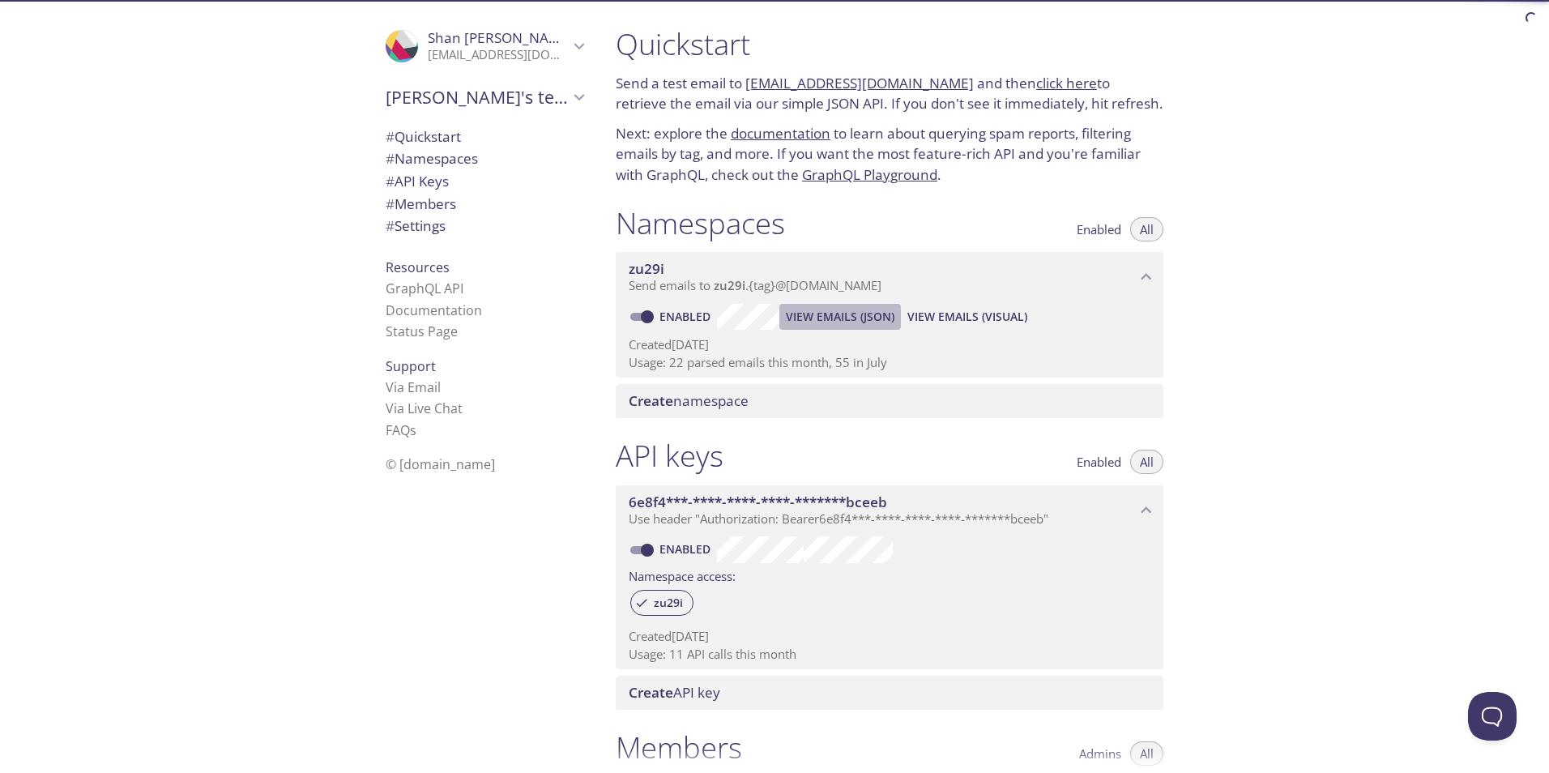
click at [842, 316] on span "View Emails (JSON)" at bounding box center [840, 316] width 109 height 19
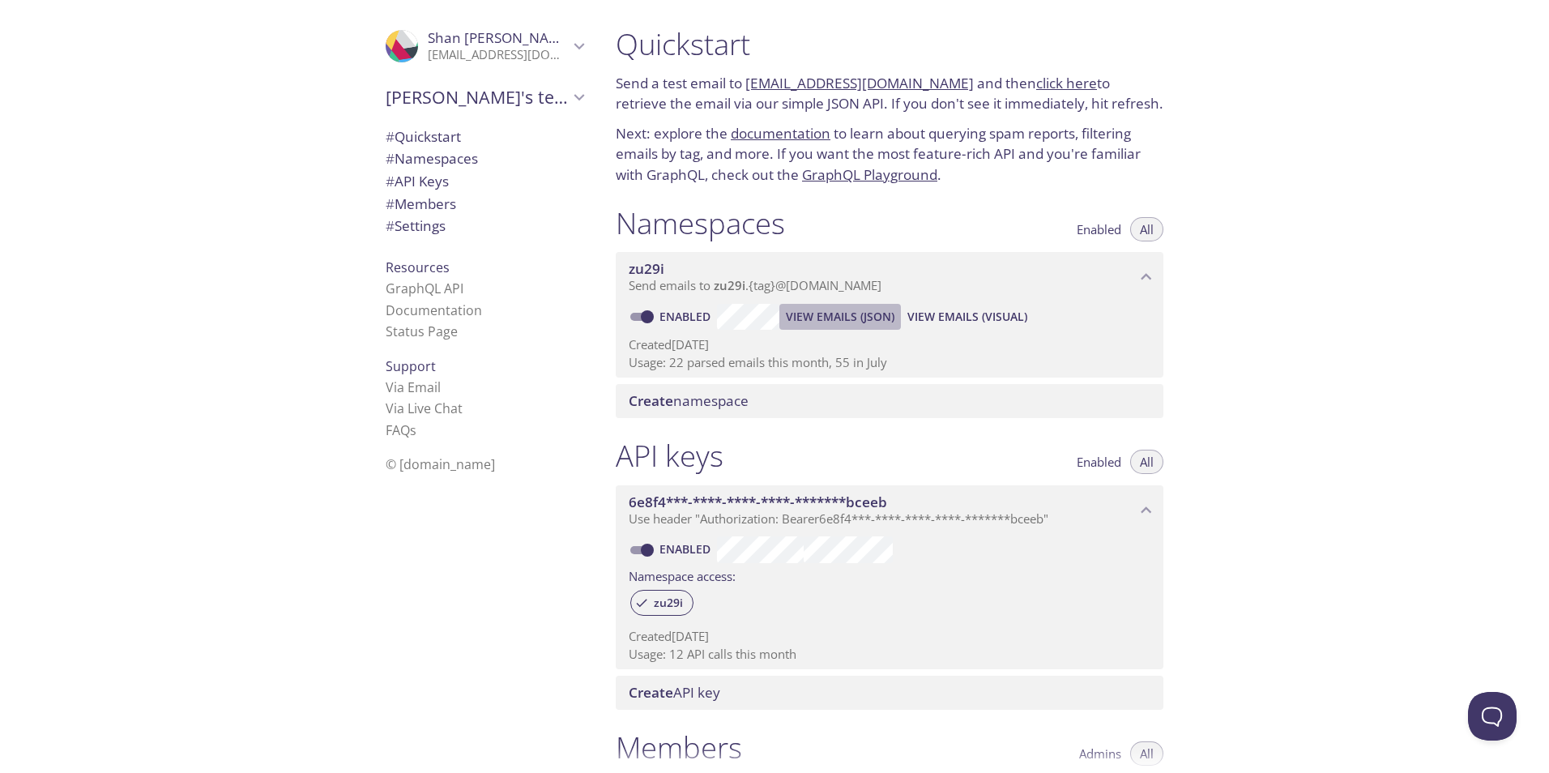
click at [829, 317] on span "View Emails (JSON)" at bounding box center [840, 316] width 109 height 19
click at [1152, 229] on span "All" at bounding box center [1147, 229] width 14 height 0
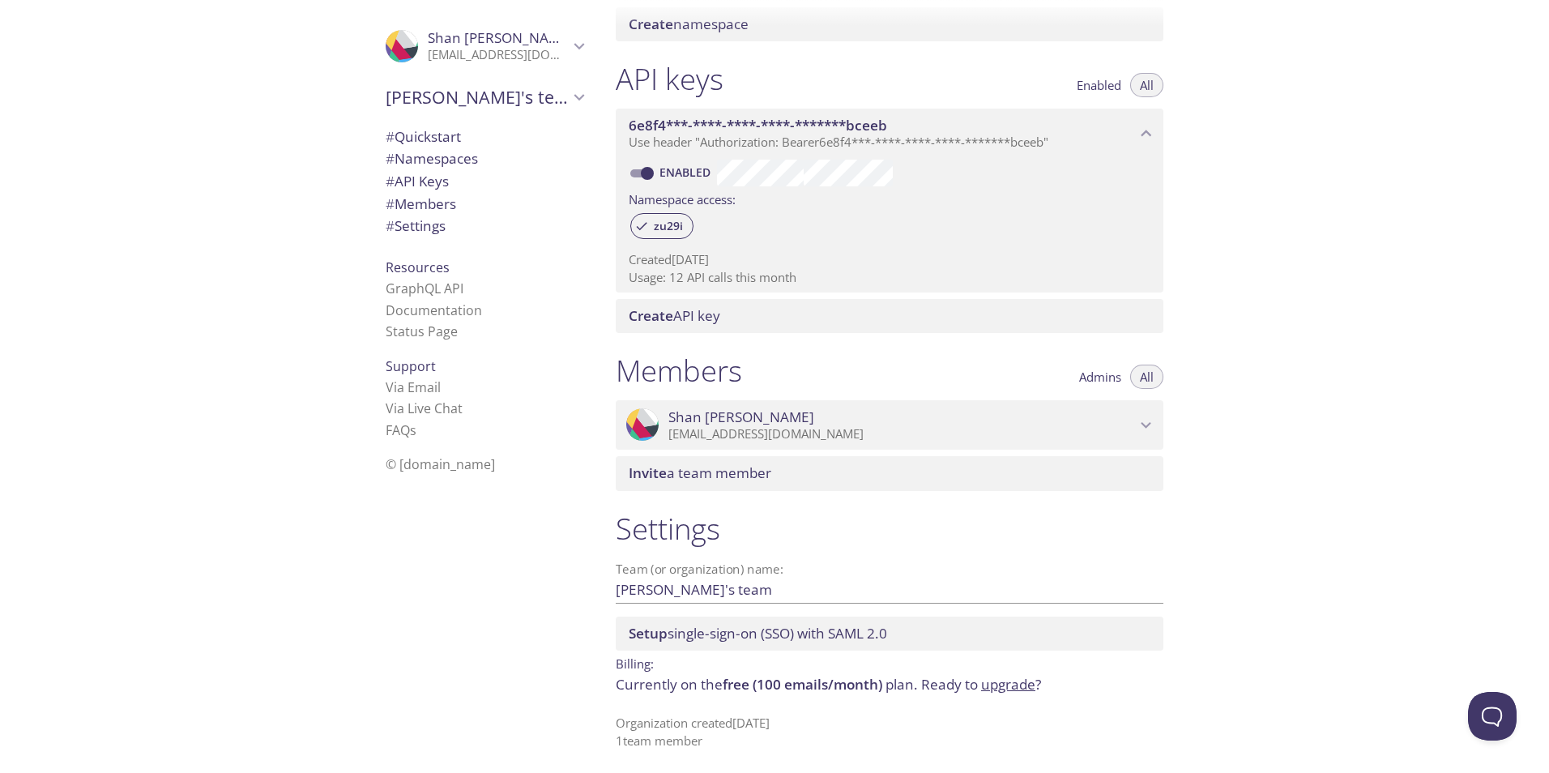
scroll to position [379, 0]
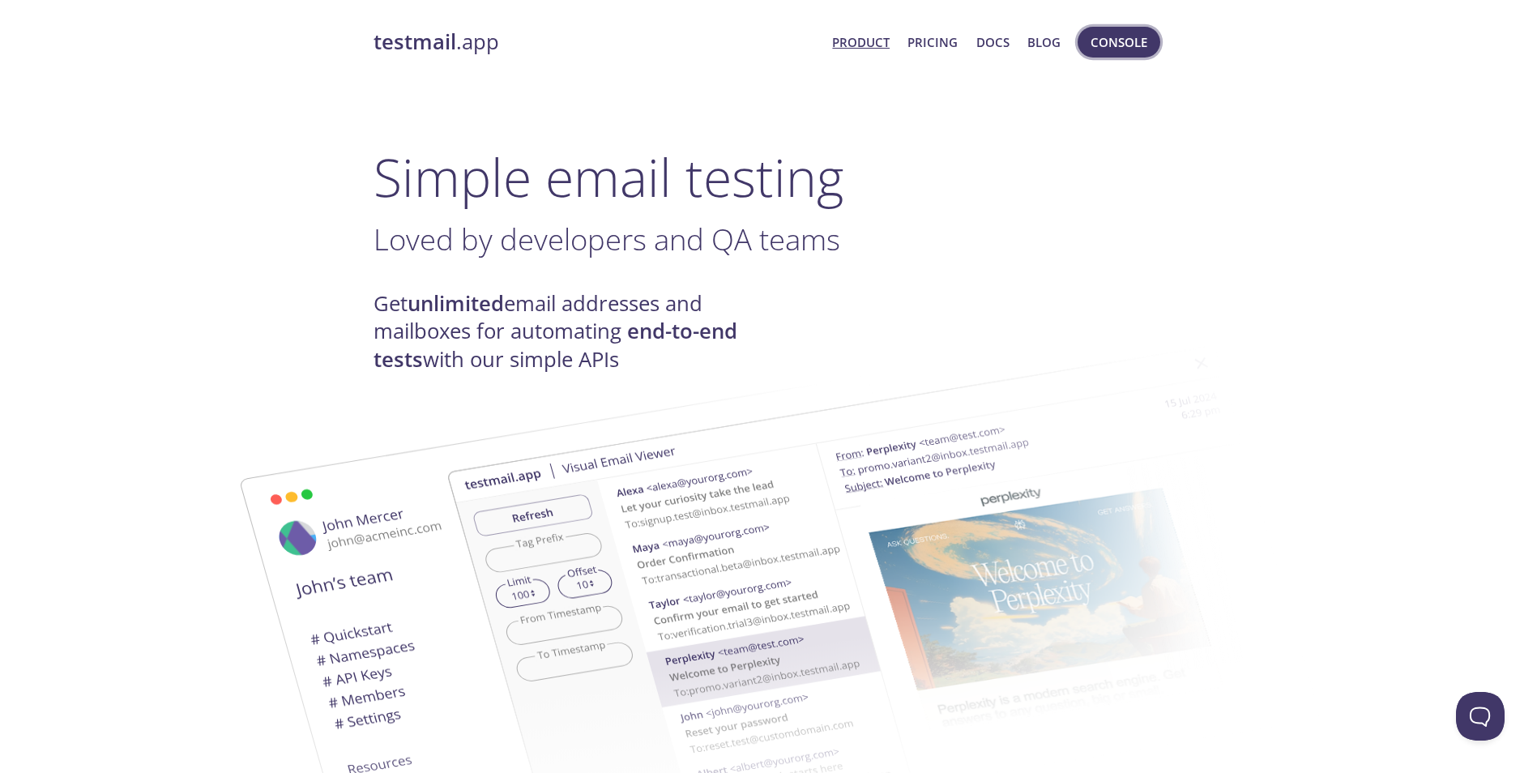
click at [1109, 39] on span "Console" at bounding box center [1118, 42] width 57 height 21
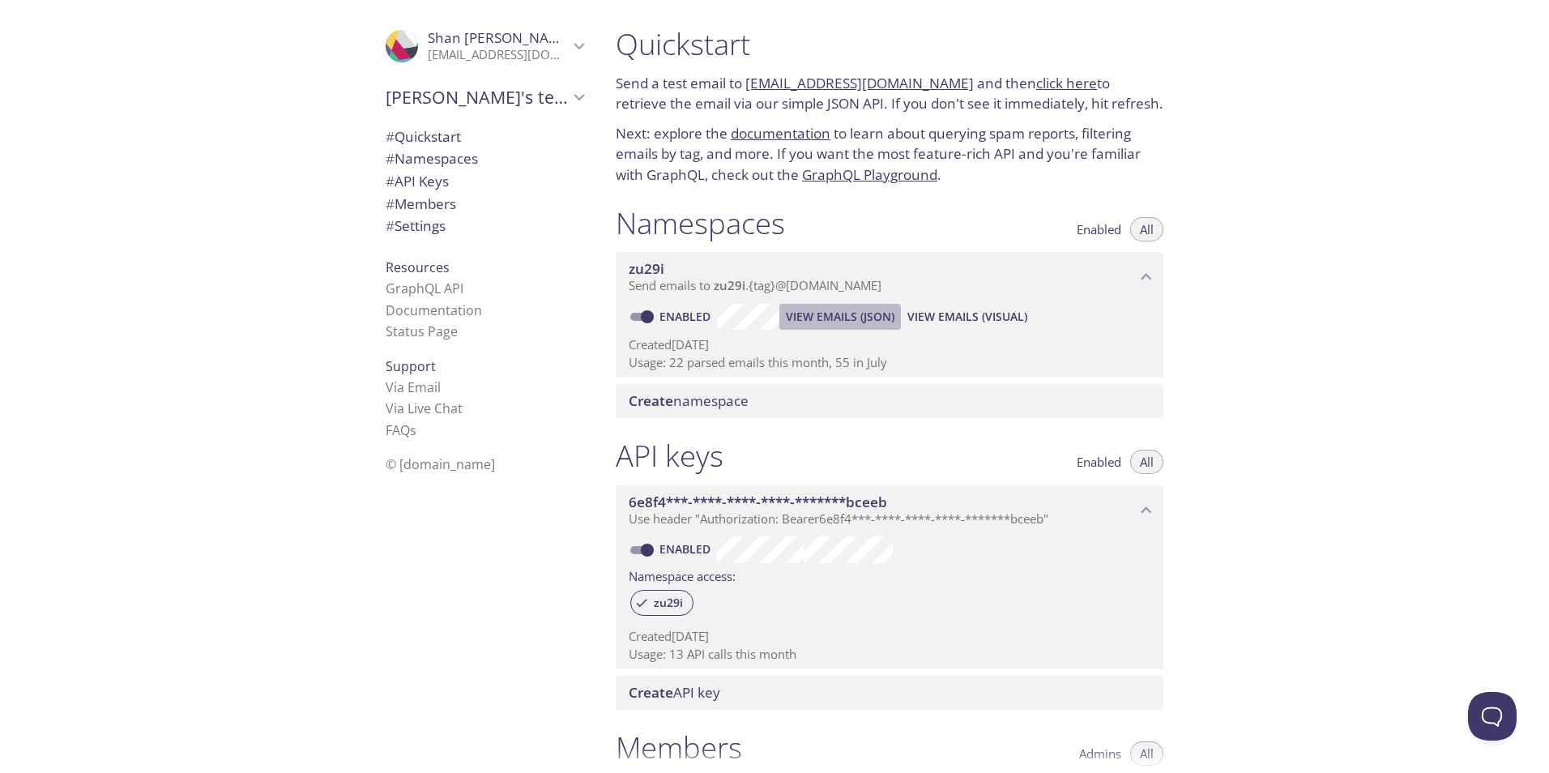
click at [830, 316] on span "View Emails (JSON)" at bounding box center [840, 316] width 109 height 19
click at [1037, 83] on link "click here" at bounding box center [1066, 83] width 61 height 19
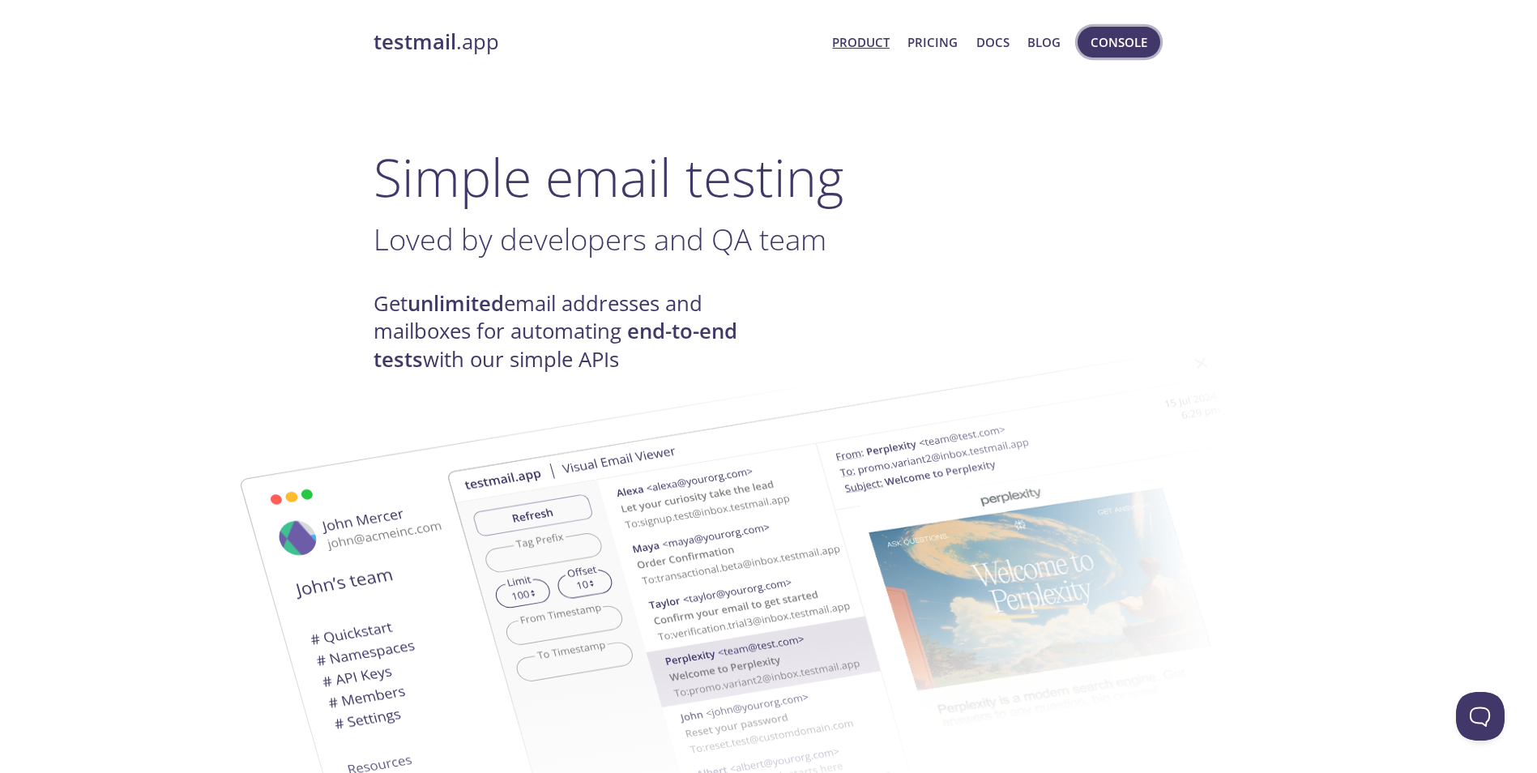
click at [1126, 40] on span "Console" at bounding box center [1118, 42] width 57 height 21
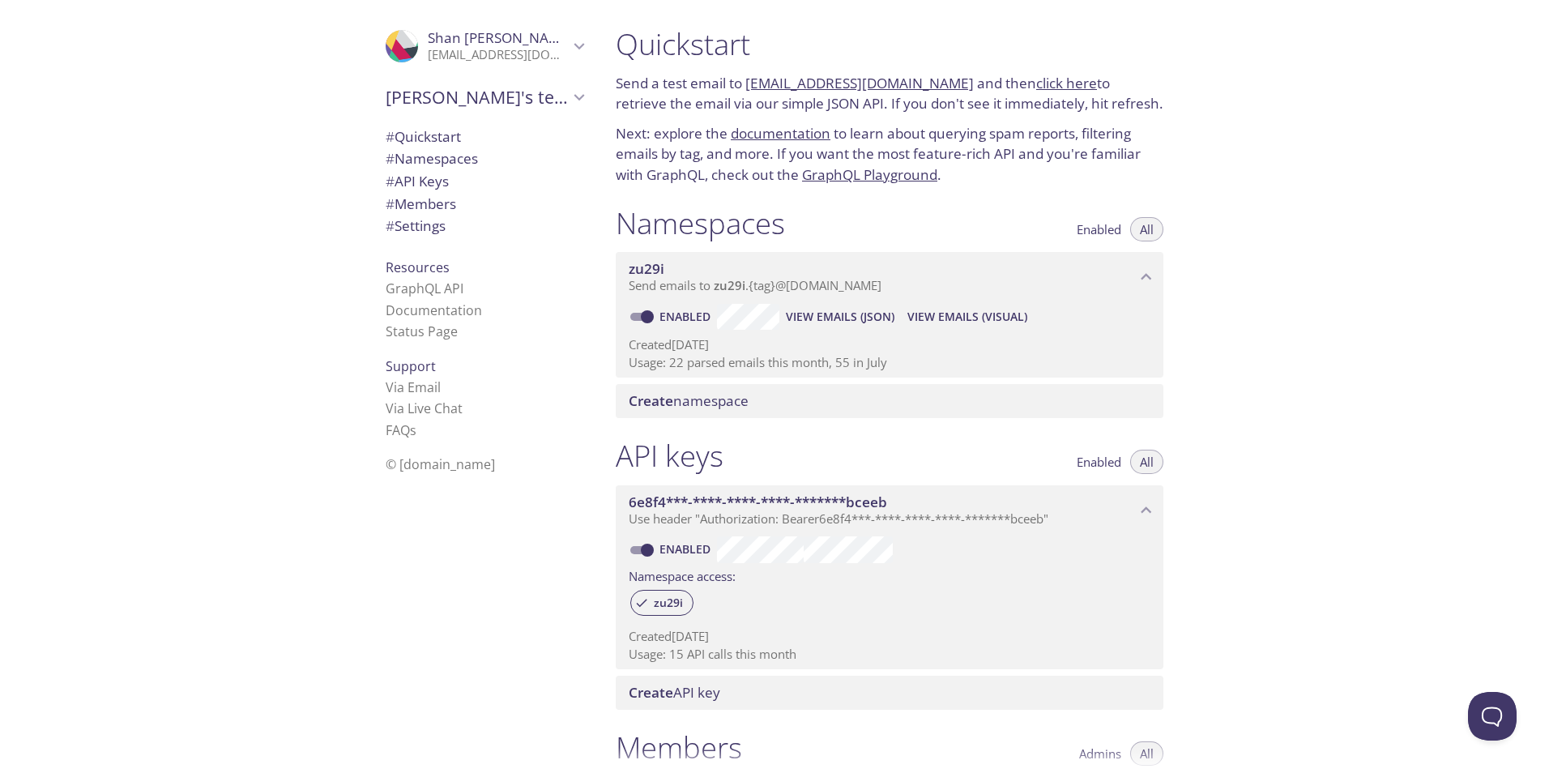
click at [678, 316] on link "Enabled" at bounding box center [687, 316] width 60 height 15
click at [676, 316] on input "Enabled" at bounding box center [647, 316] width 58 height 19
click at [678, 316] on link "Disabled" at bounding box center [688, 316] width 62 height 15
click at [663, 316] on input "Disabled" at bounding box center [634, 316] width 58 height 19
checkbox input "true"
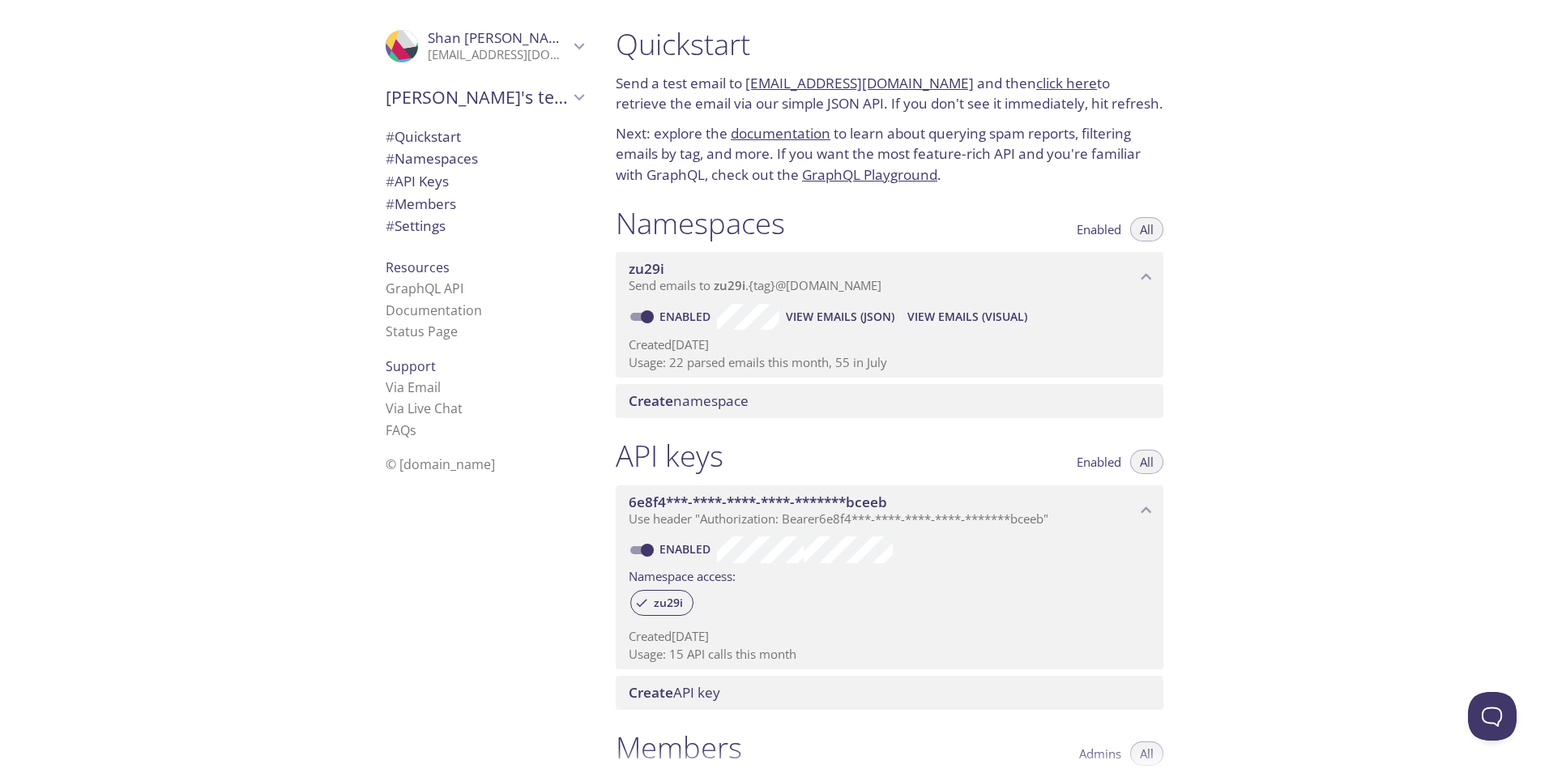
click at [960, 318] on span "View Emails (Visual)" at bounding box center [967, 316] width 120 height 19
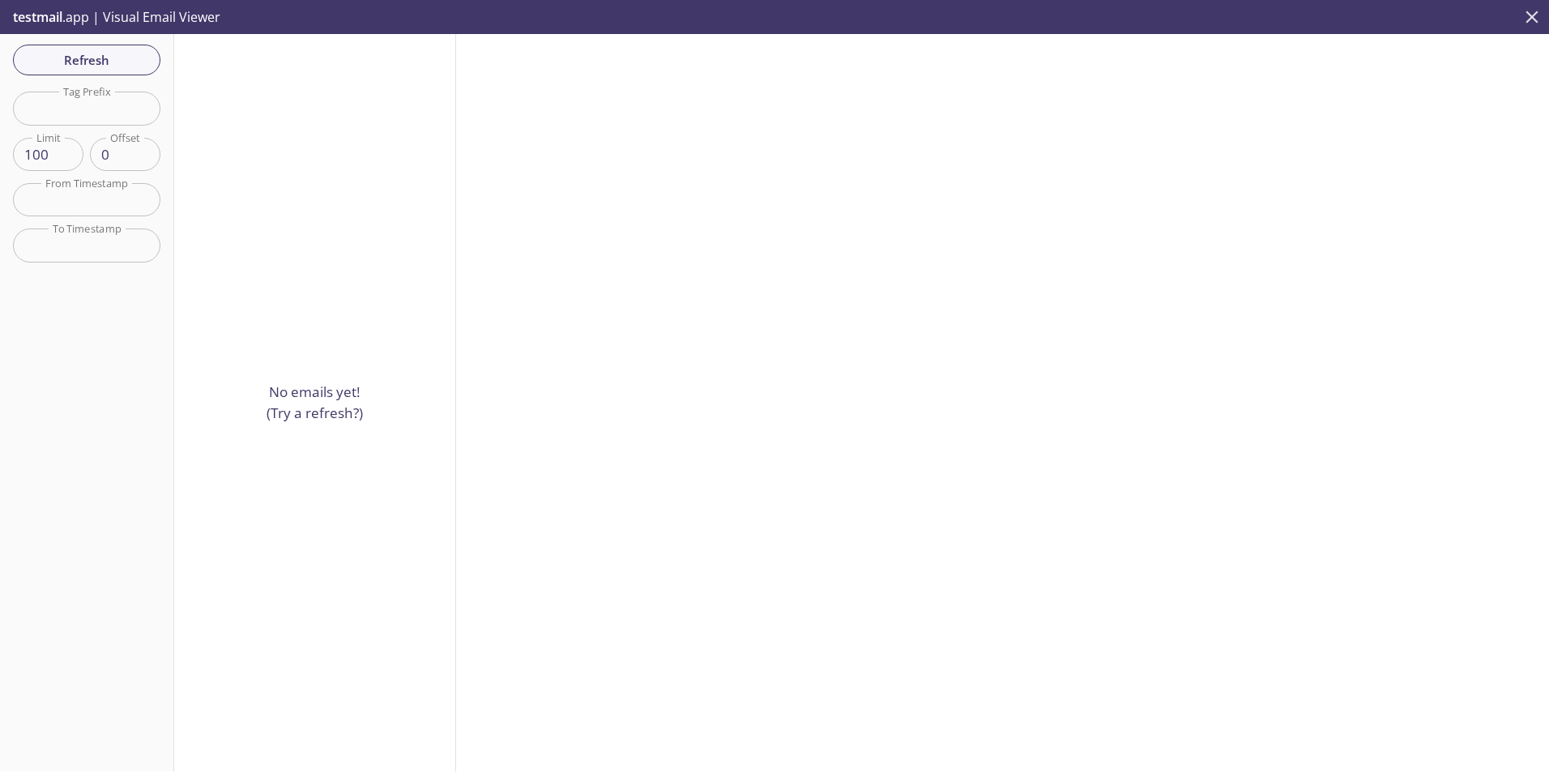
click at [1532, 14] on icon "close" at bounding box center [1531, 16] width 21 height 21
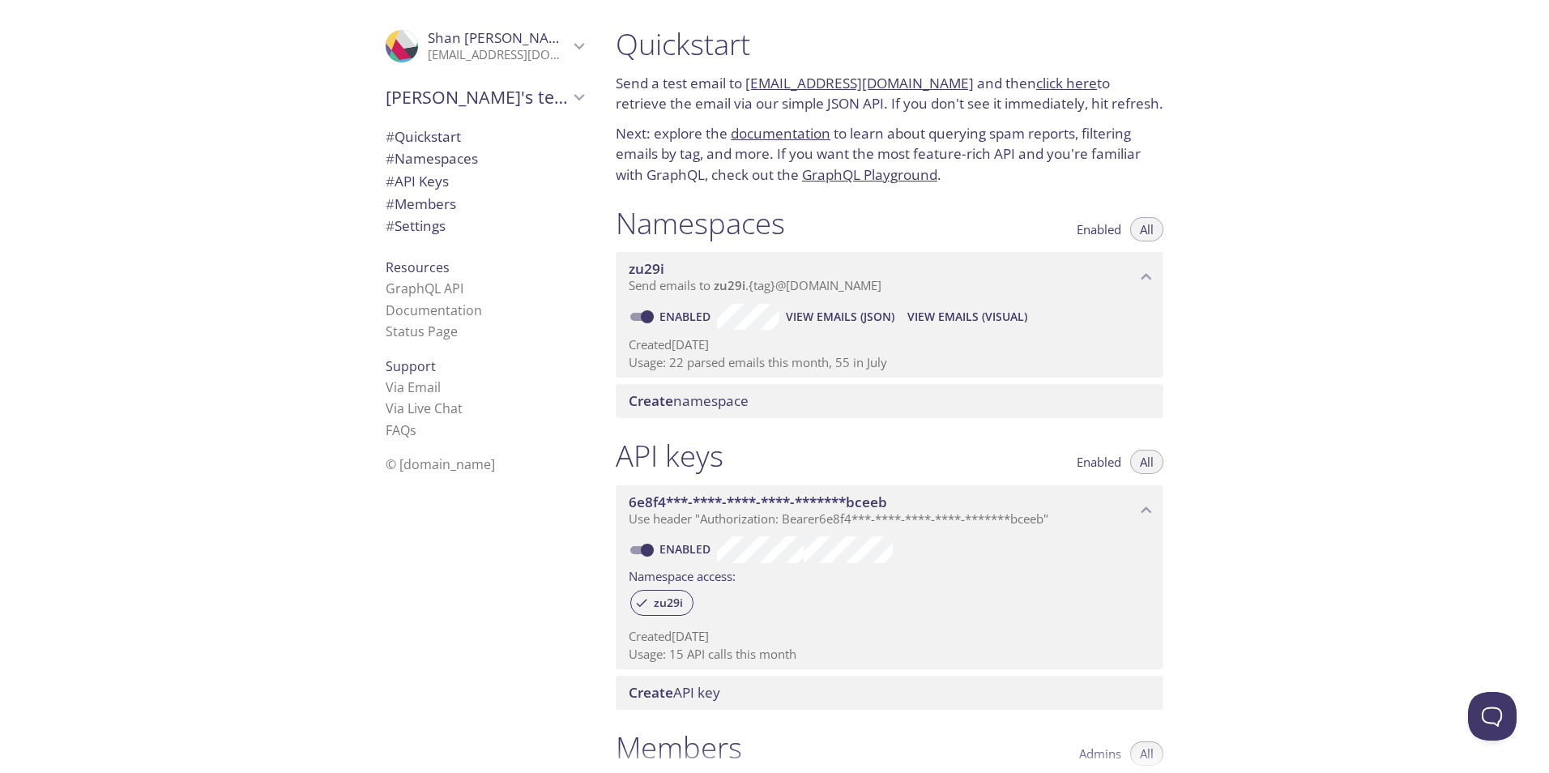
click at [821, 309] on span "View Emails (JSON)" at bounding box center [840, 316] width 109 height 19
click at [1157, 230] on button "All" at bounding box center [1146, 229] width 33 height 24
click at [1157, 228] on button "All" at bounding box center [1146, 229] width 33 height 24
click at [833, 321] on span "View Emails (JSON)" at bounding box center [840, 316] width 109 height 19
click at [1140, 276] on icon "zu29i namespace" at bounding box center [1146, 276] width 21 height 21
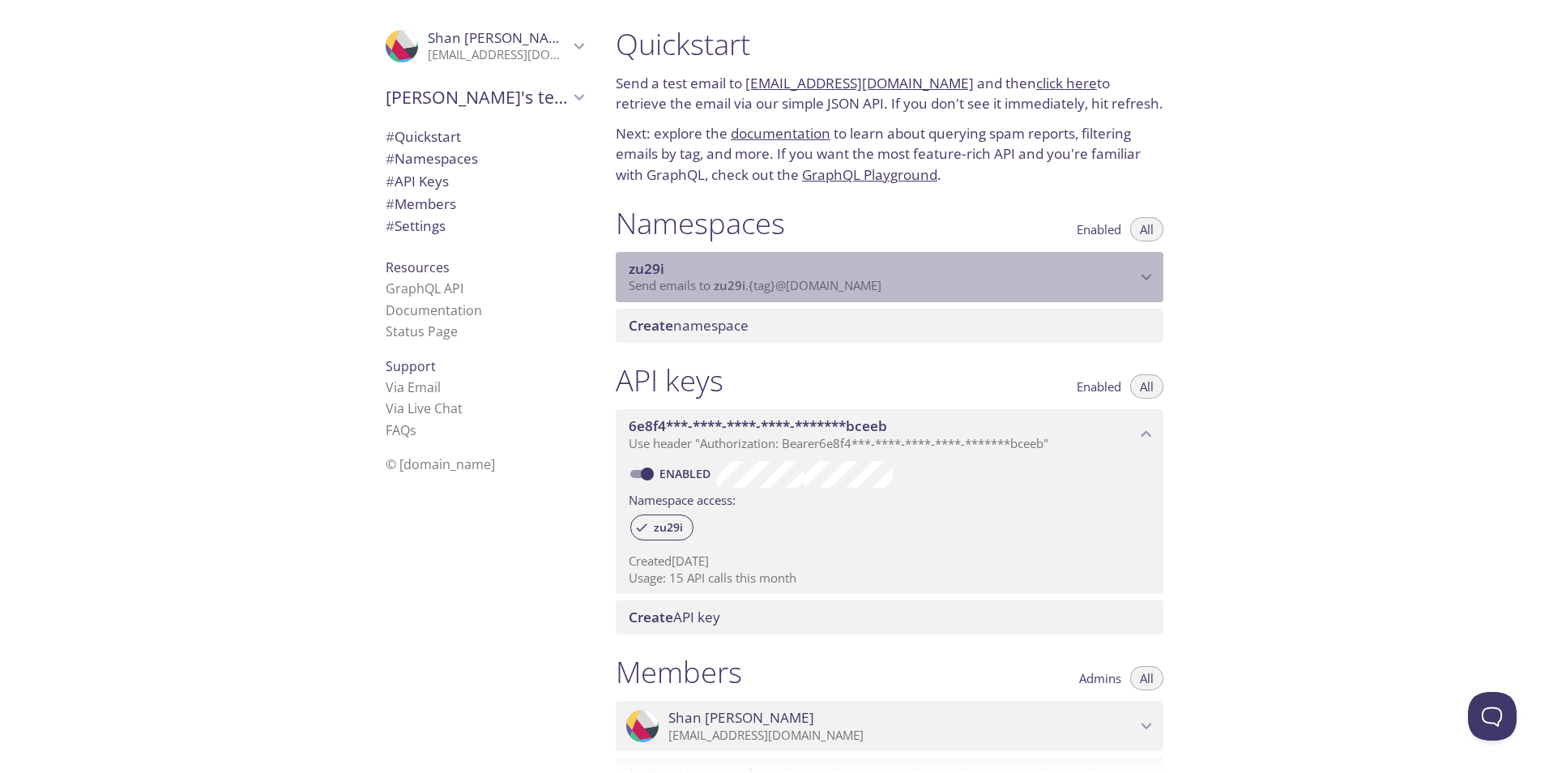
click at [1138, 275] on icon "zu29i namespace" at bounding box center [1146, 276] width 21 height 21
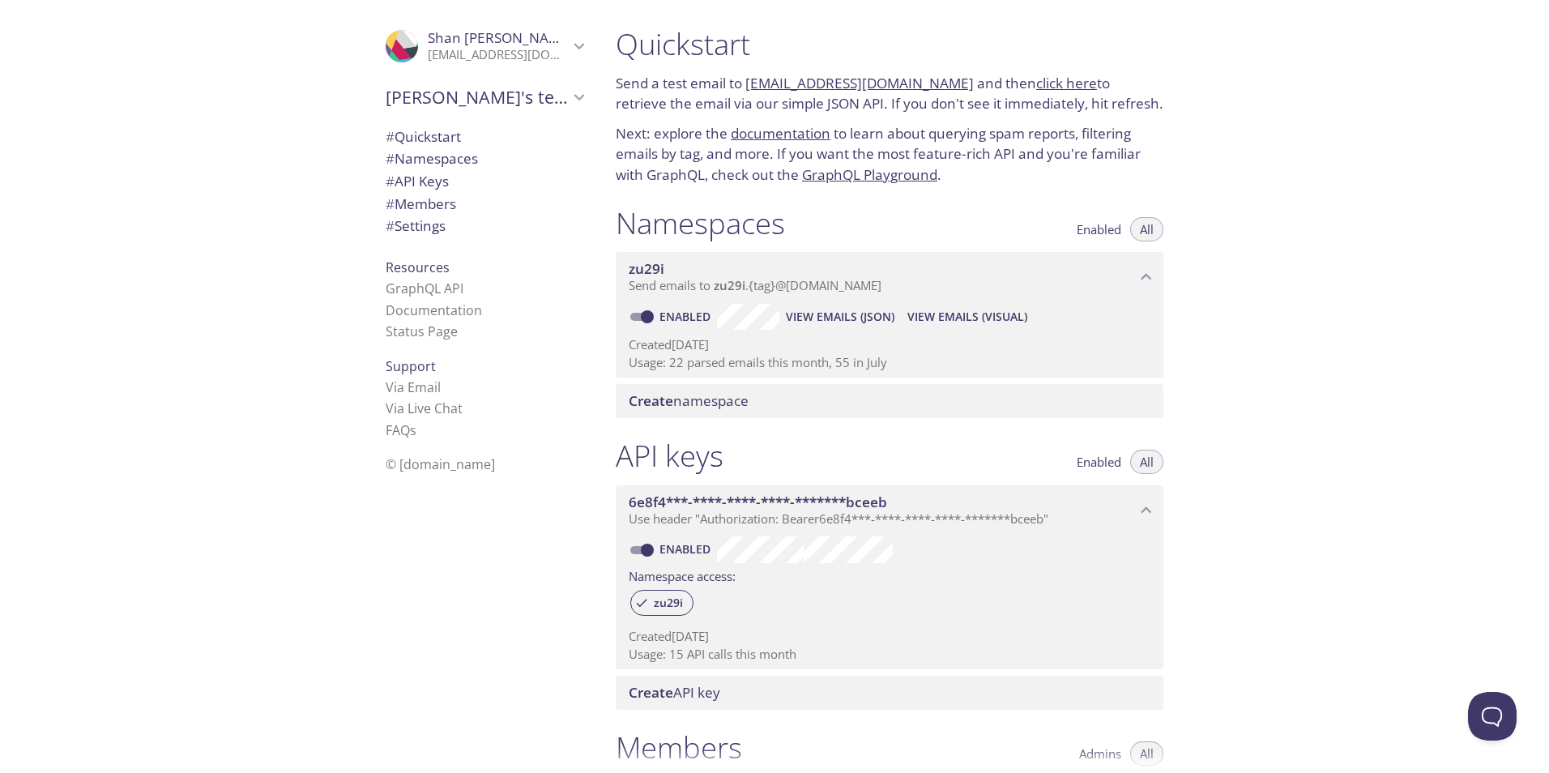
click at [800, 318] on span "View Emails (JSON)" at bounding box center [840, 316] width 109 height 19
click at [829, 315] on span "View Emails (JSON)" at bounding box center [840, 316] width 109 height 19
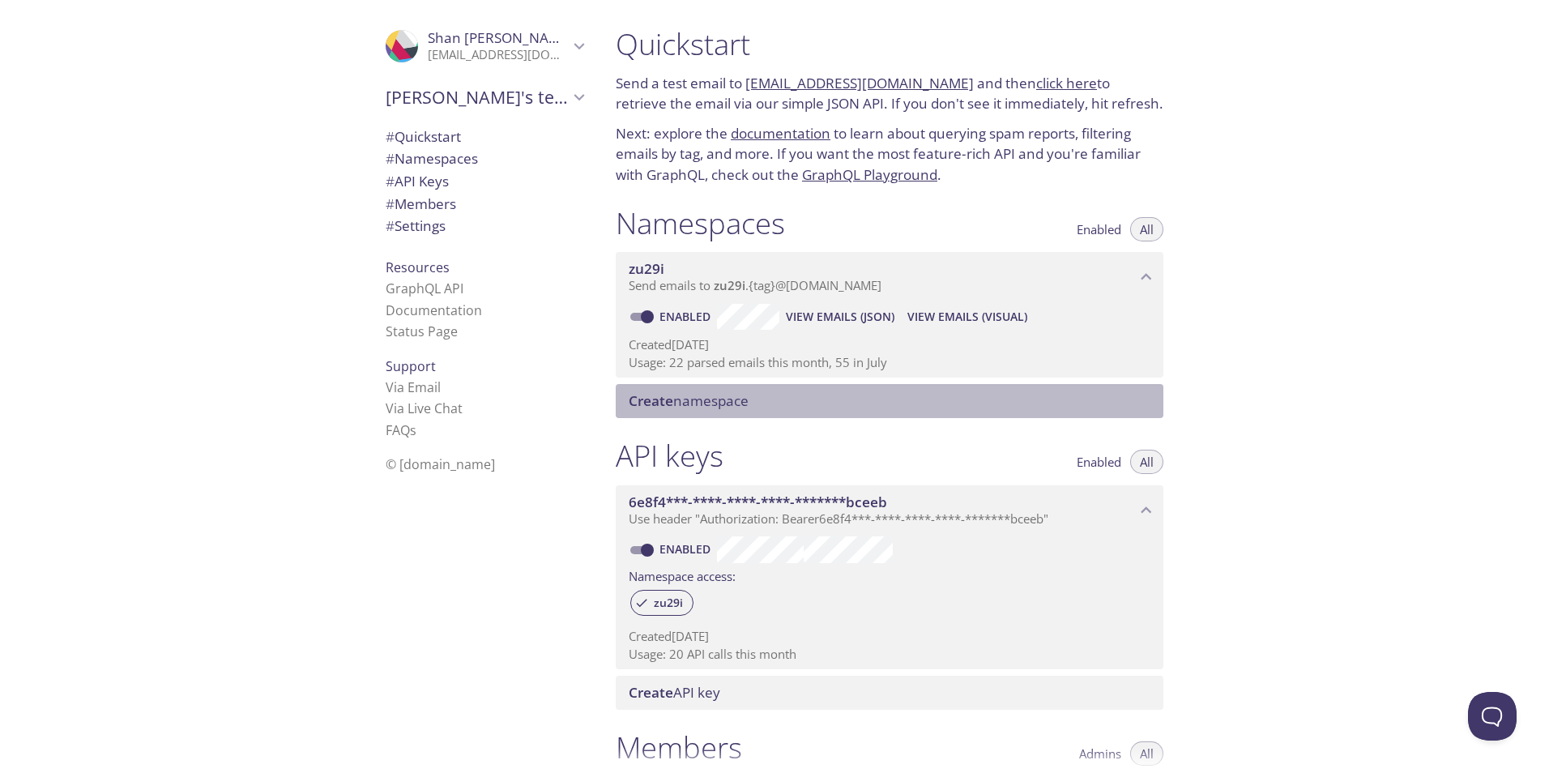
click at [710, 403] on span "Create namespace" at bounding box center [689, 400] width 120 height 19
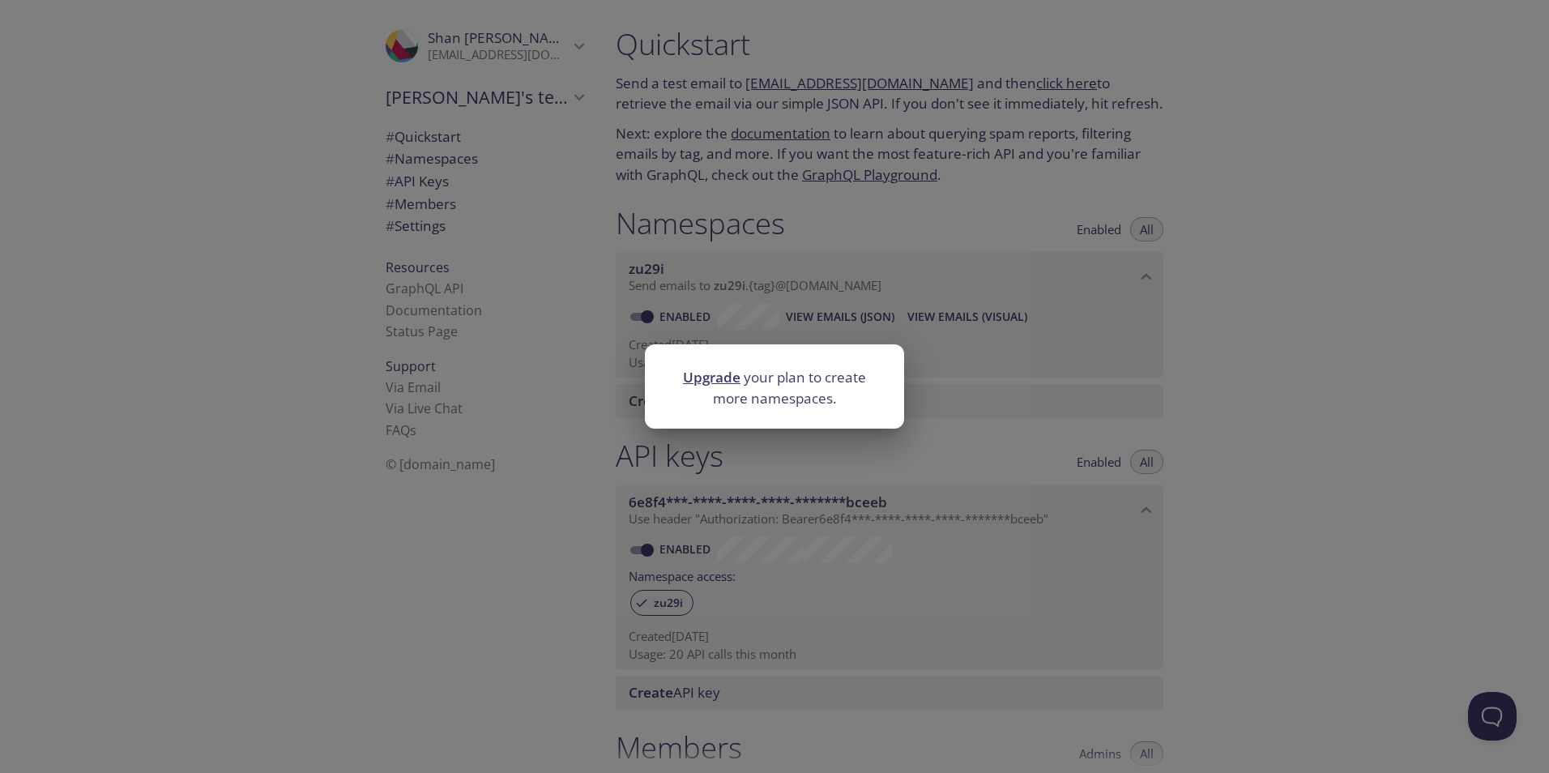
click at [1331, 365] on div "Upgrade your plan to create more namespaces." at bounding box center [774, 386] width 1549 height 773
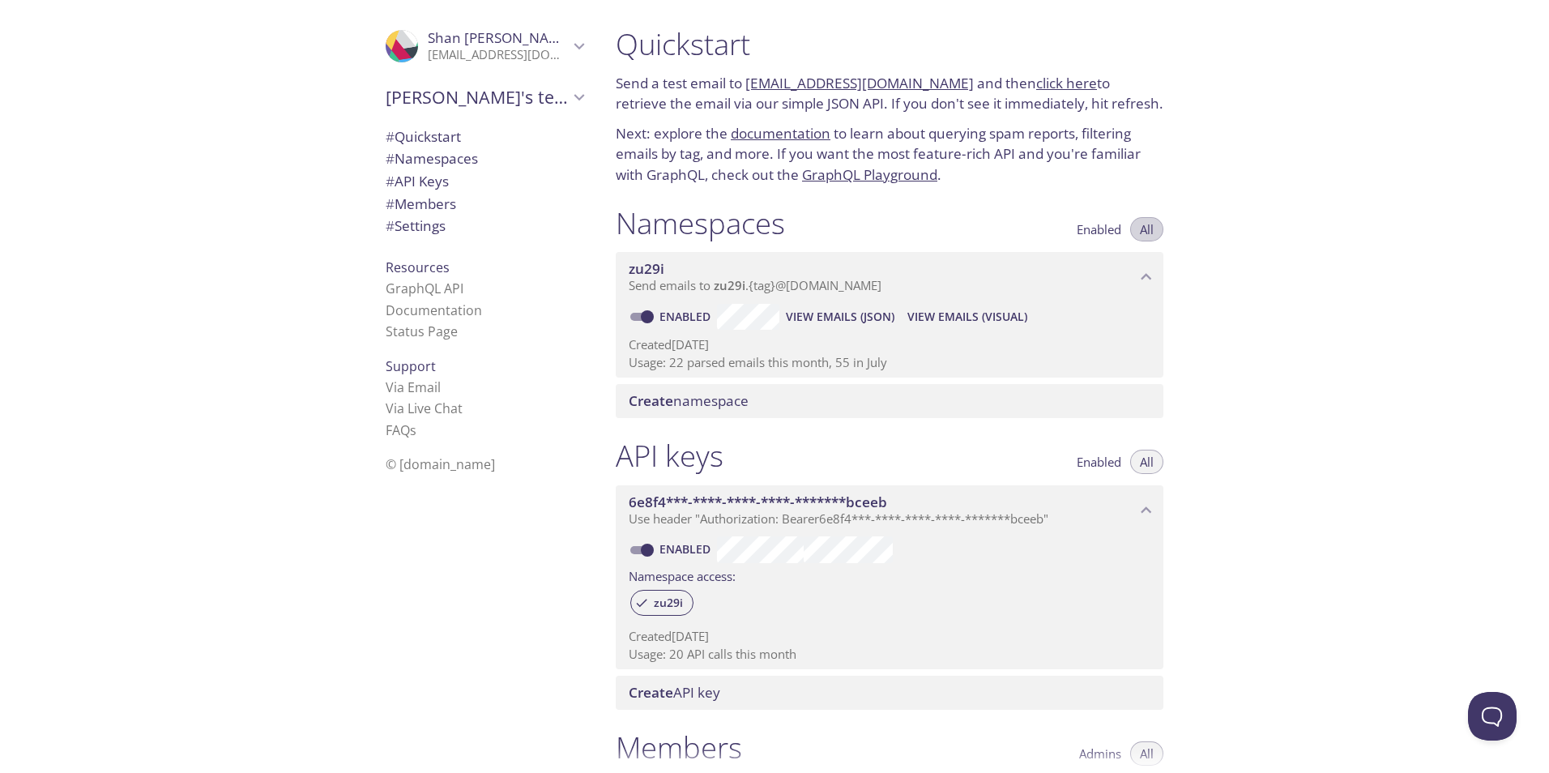
click at [1143, 229] on span "All" at bounding box center [1147, 229] width 14 height 0
click at [846, 317] on span "View Emails (JSON)" at bounding box center [840, 316] width 109 height 19
